Goal: Transaction & Acquisition: Book appointment/travel/reservation

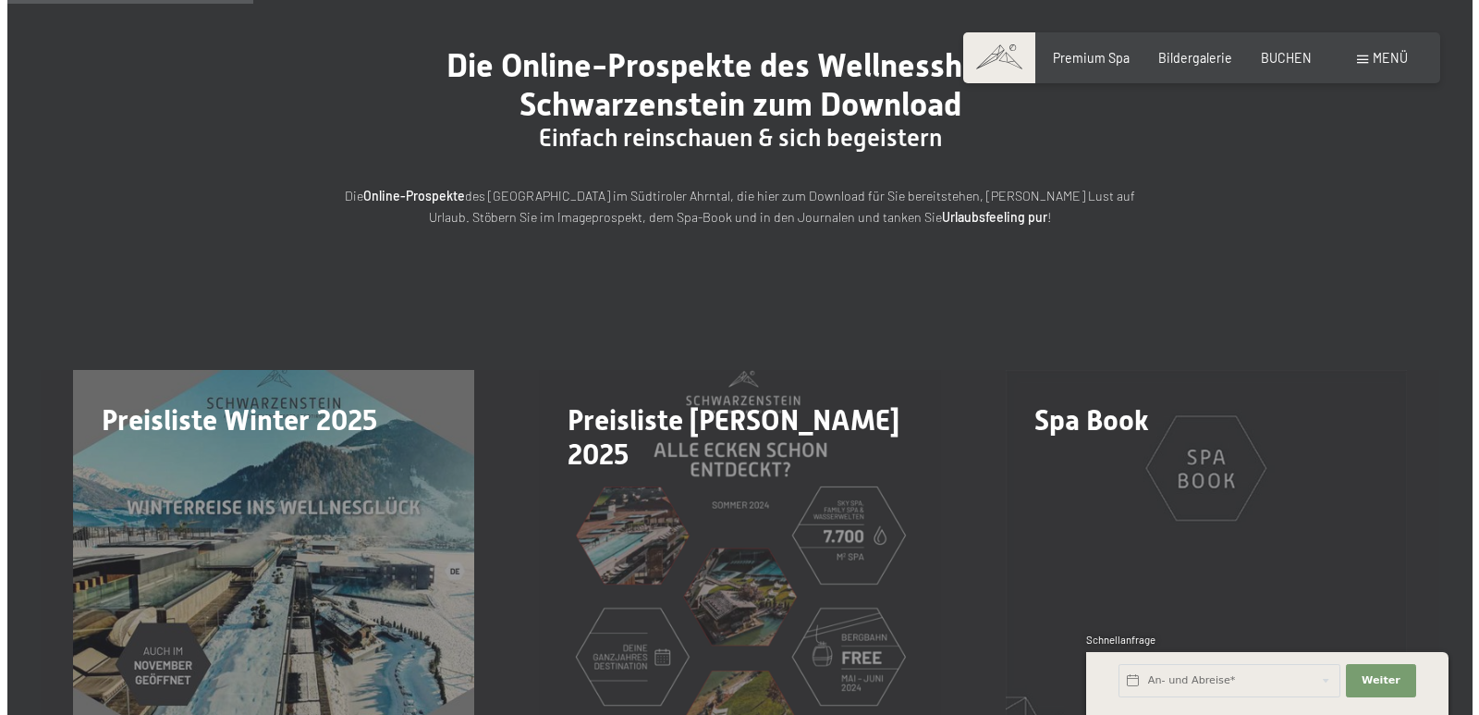
scroll to position [370, 0]
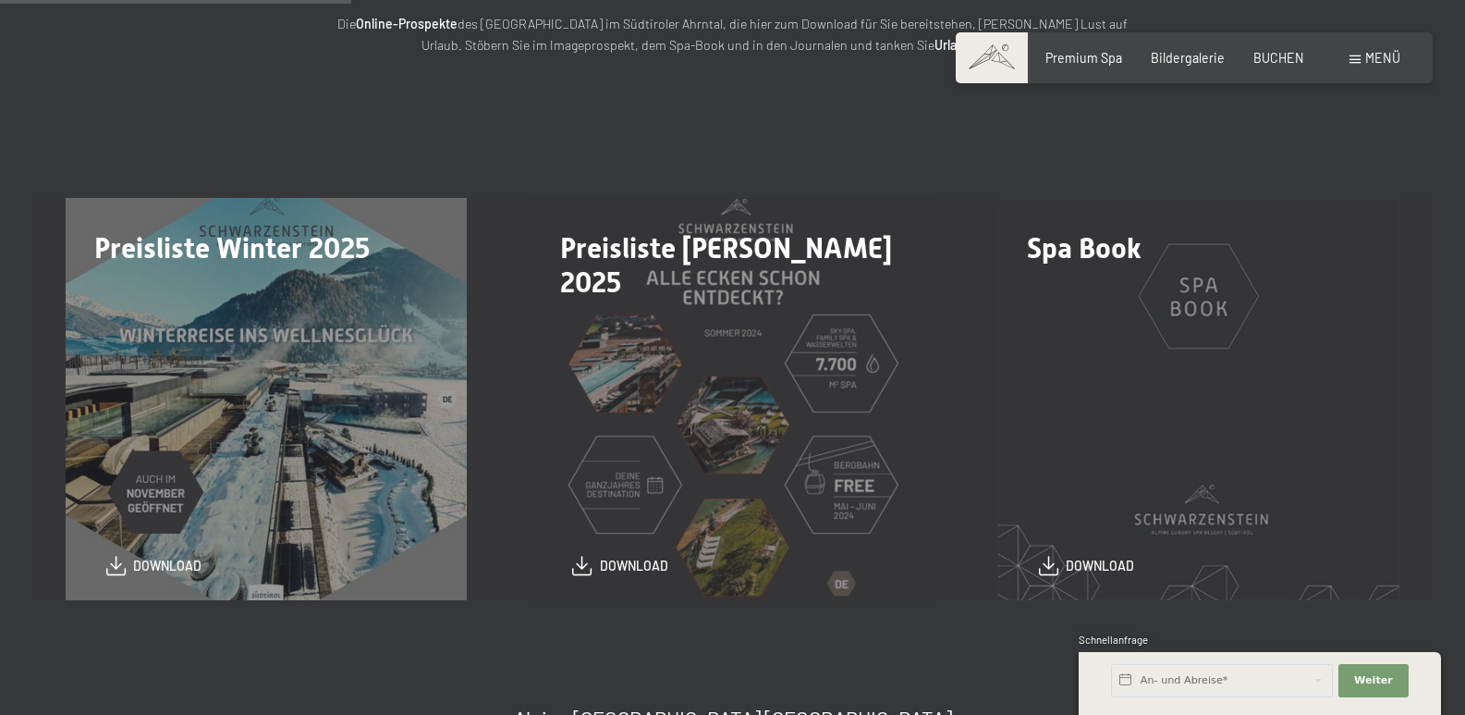
click at [1370, 53] on span "Menü" at bounding box center [1382, 58] width 35 height 16
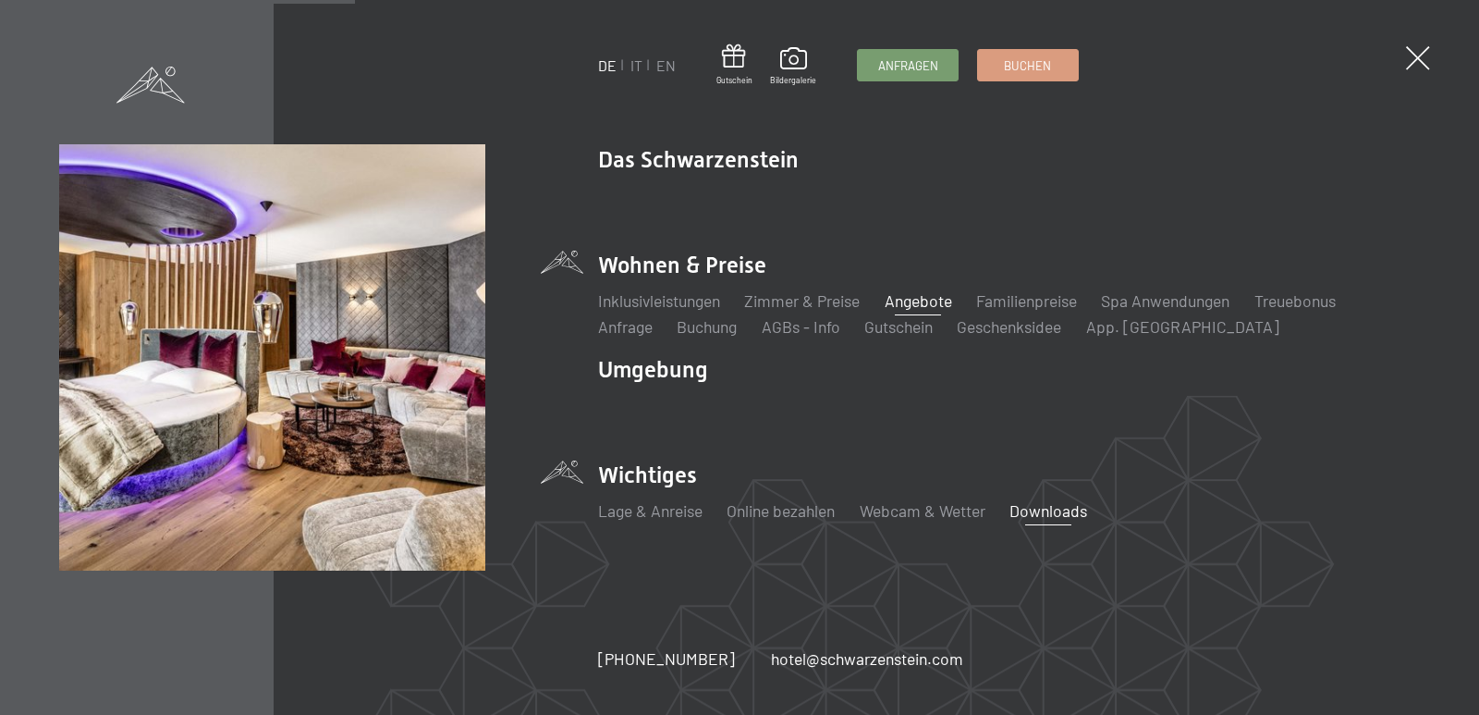
click at [927, 300] on link "Angebote" at bounding box center [918, 300] width 67 height 20
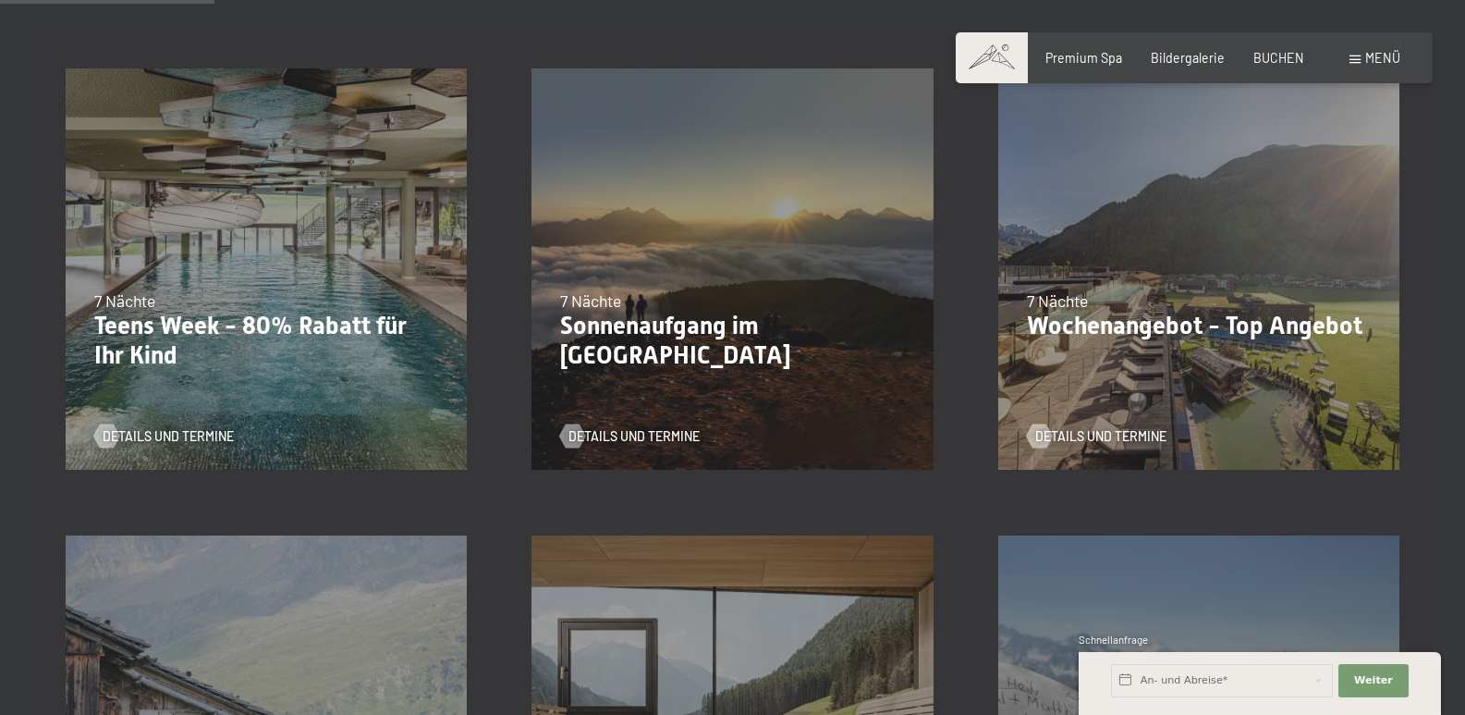
scroll to position [543, 0]
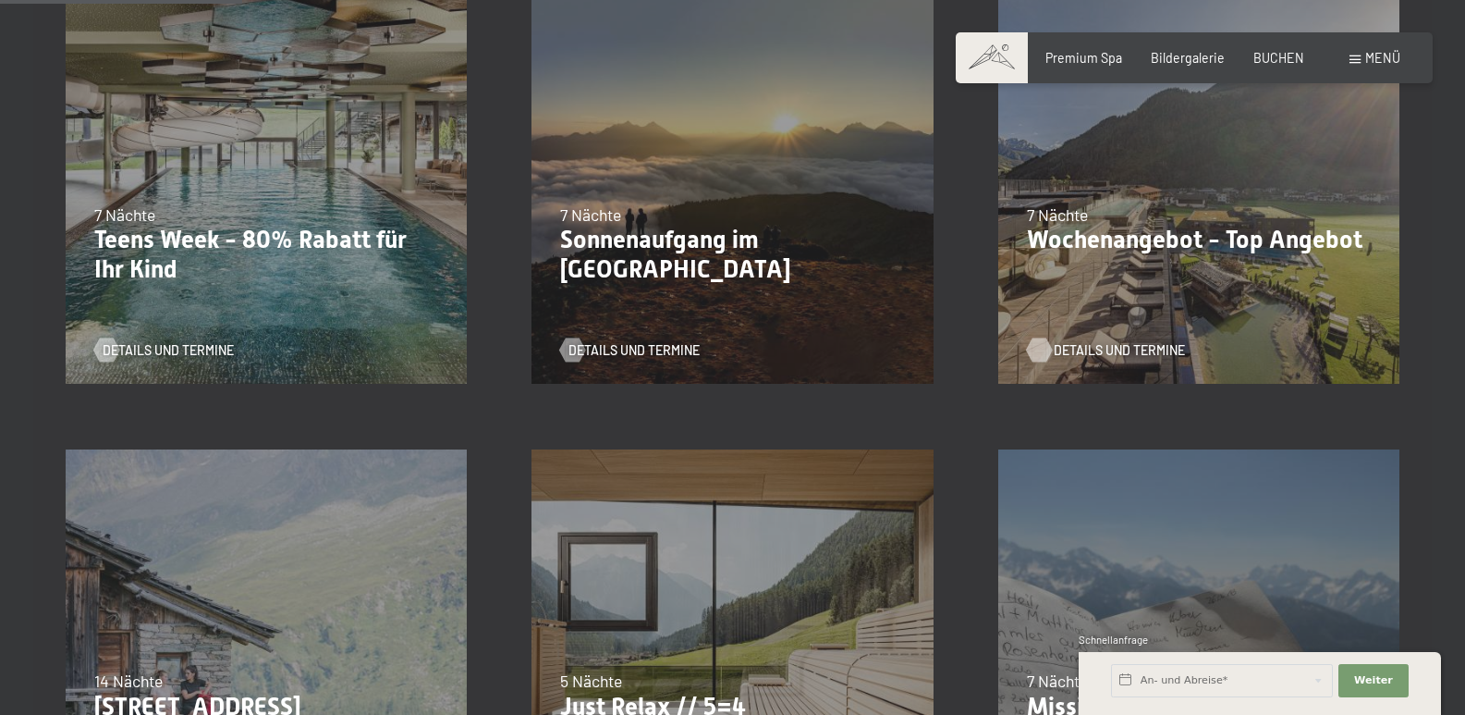
click at [1102, 348] on span "Details und Termine" at bounding box center [1119, 350] width 131 height 18
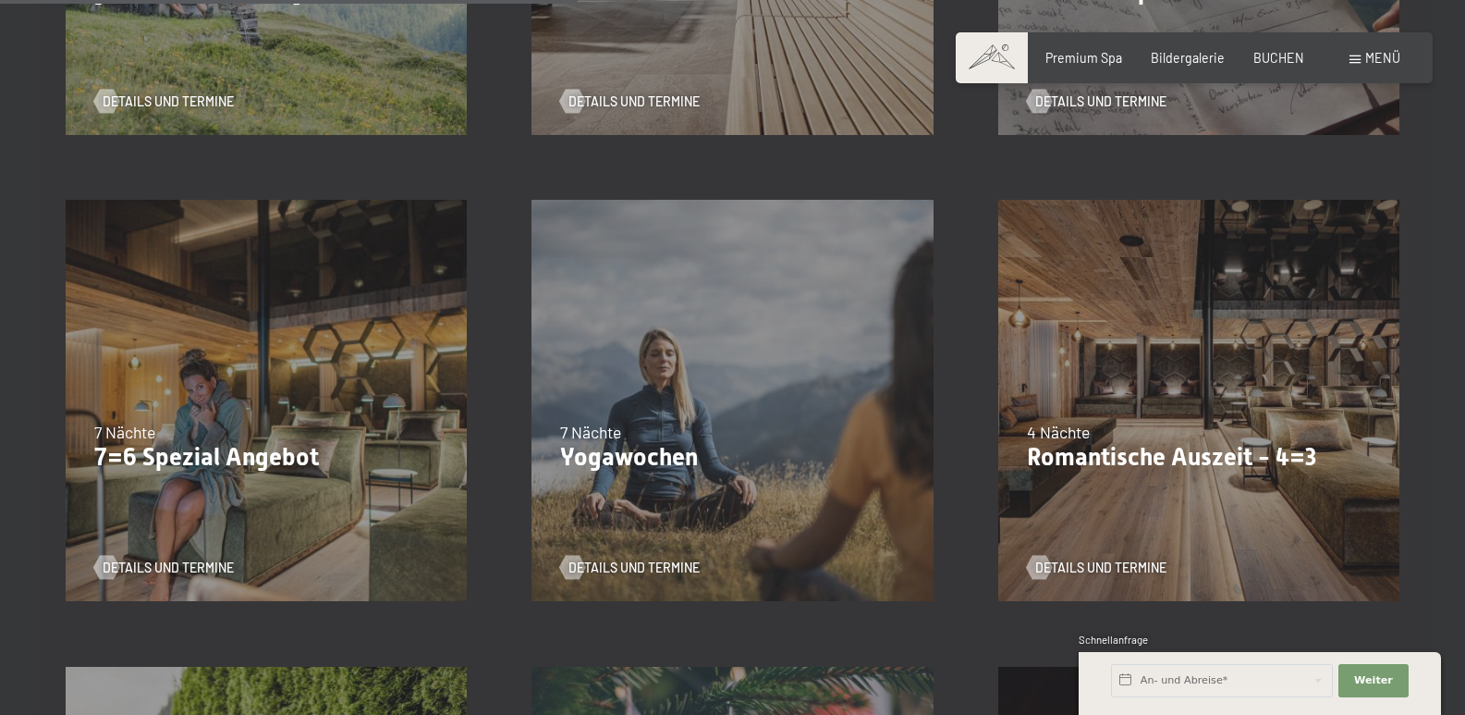
scroll to position [1295, 0]
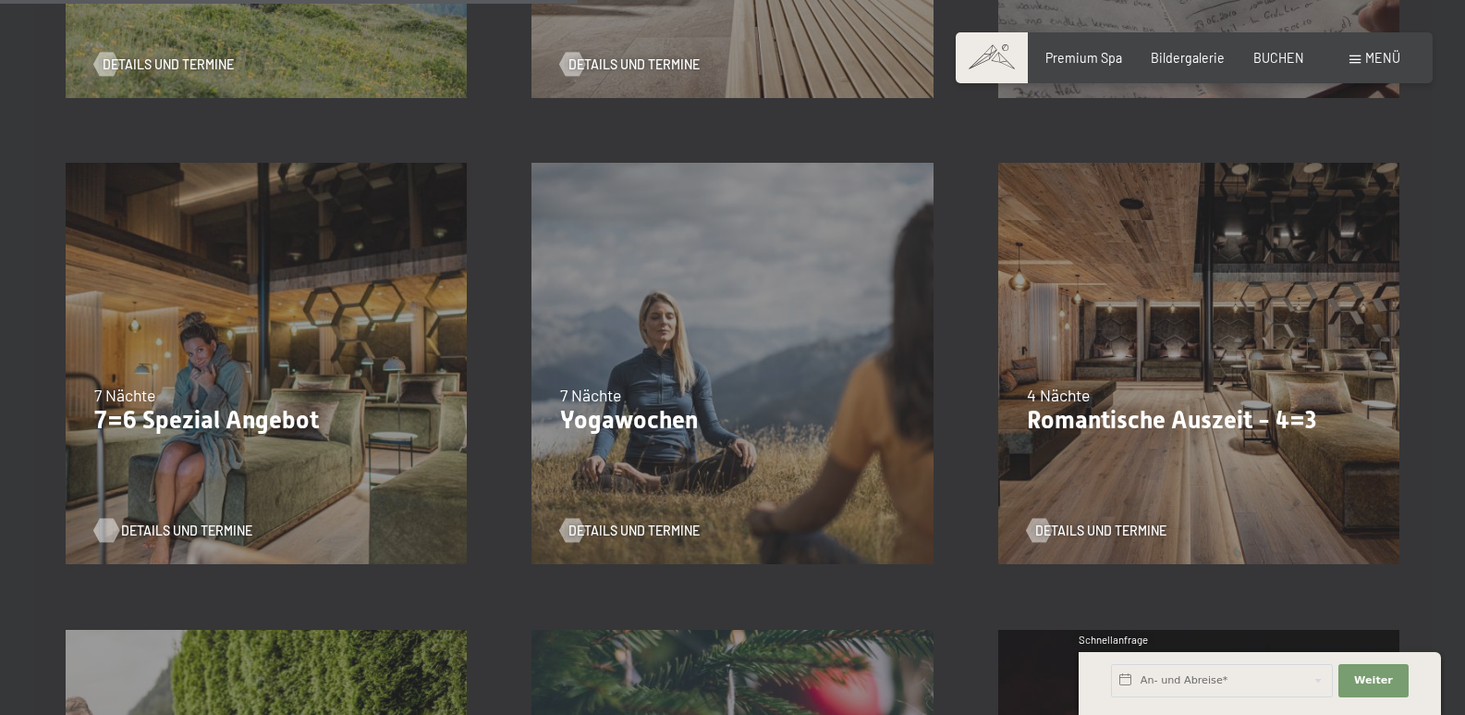
click at [172, 526] on span "Details und Termine" at bounding box center [186, 530] width 131 height 18
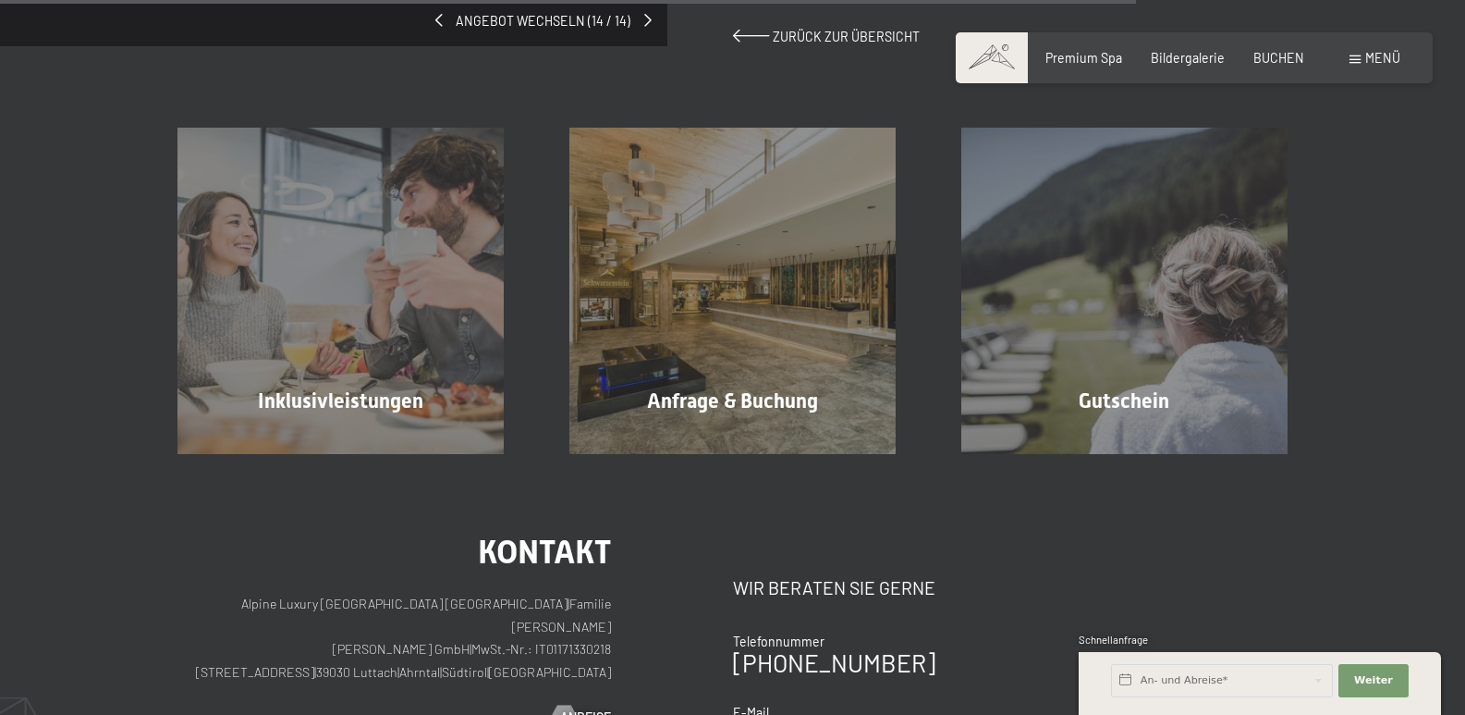
scroll to position [1578, 0]
